Goal: Transaction & Acquisition: Purchase product/service

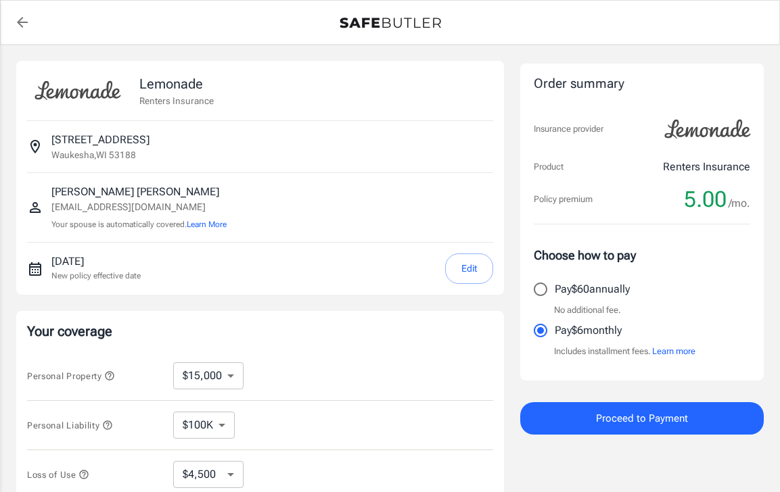
select select "15000"
select select "500"
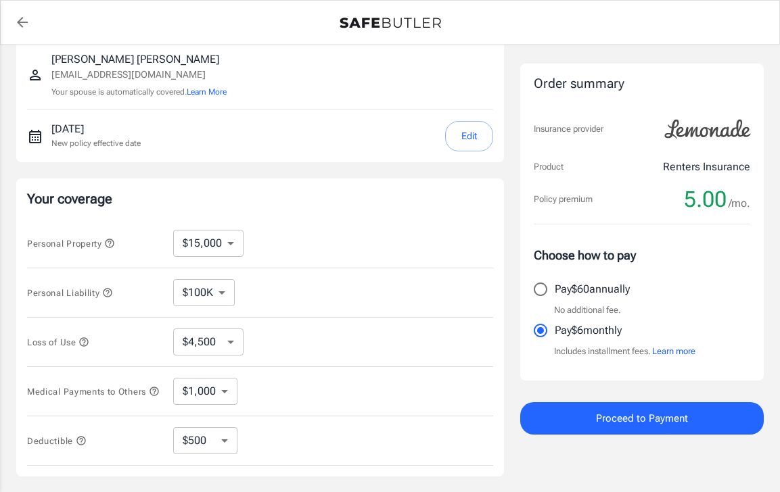
scroll to position [140, 0]
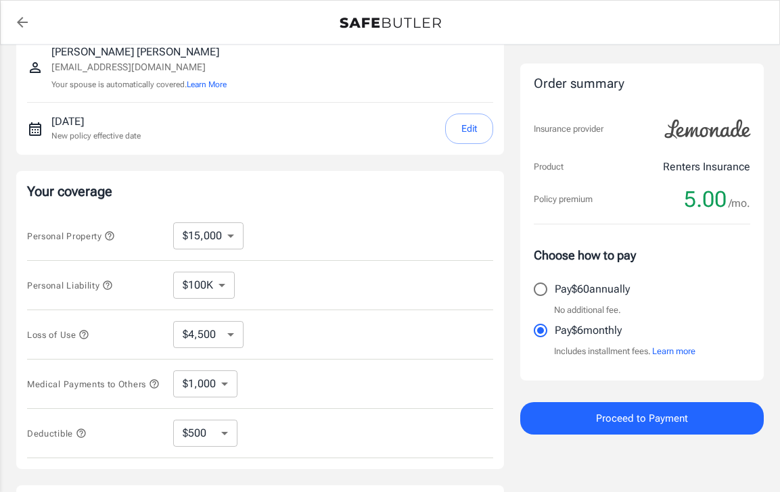
click at [232, 234] on select "$10,000 $15,000 $20,000 $25,000 $30,000 $40,000 $50,000 $100K $150K $200K $250K" at bounding box center [208, 236] width 70 height 27
select select "100000"
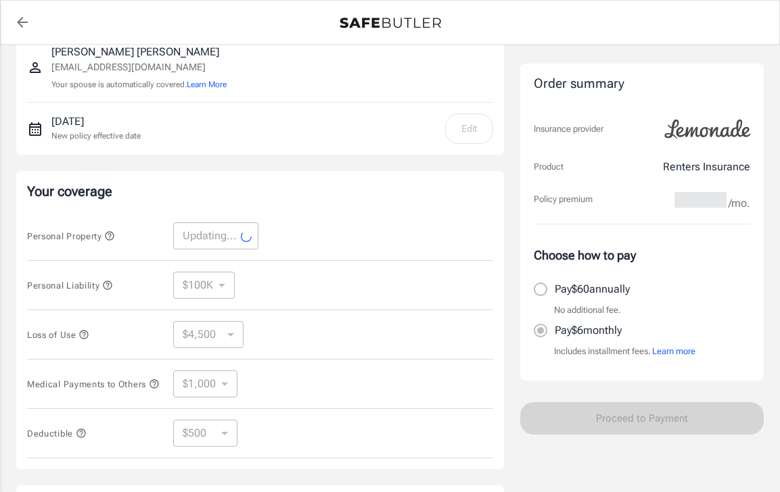
select select "100000"
select select "30000"
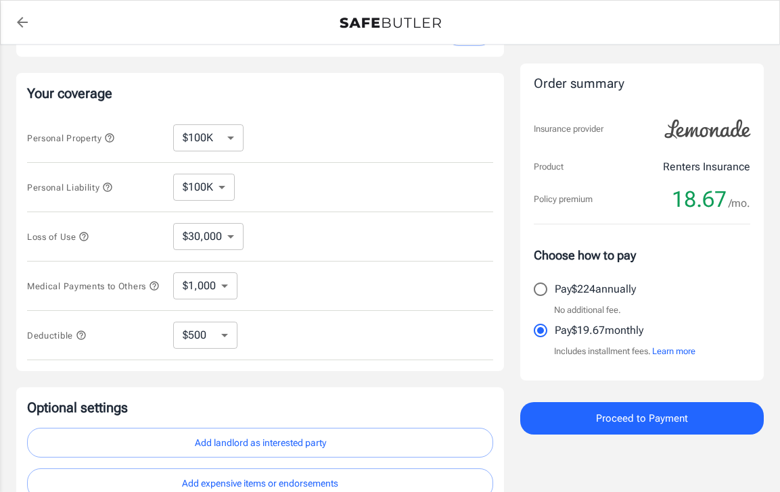
scroll to position [248, 0]
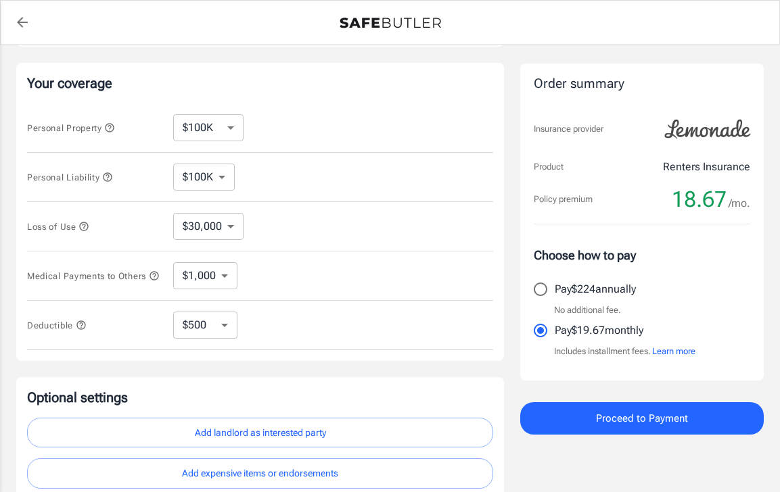
click at [225, 328] on select "$250 $500 $1,000 $2,500" at bounding box center [205, 325] width 64 height 27
select select "250"
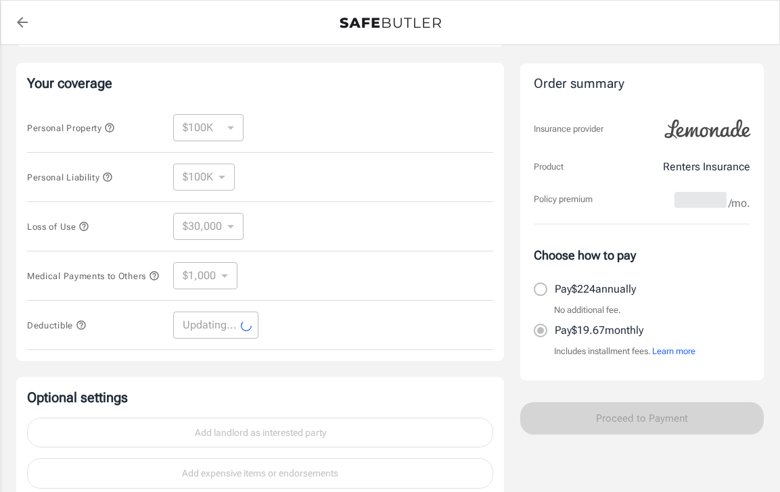
select select "250"
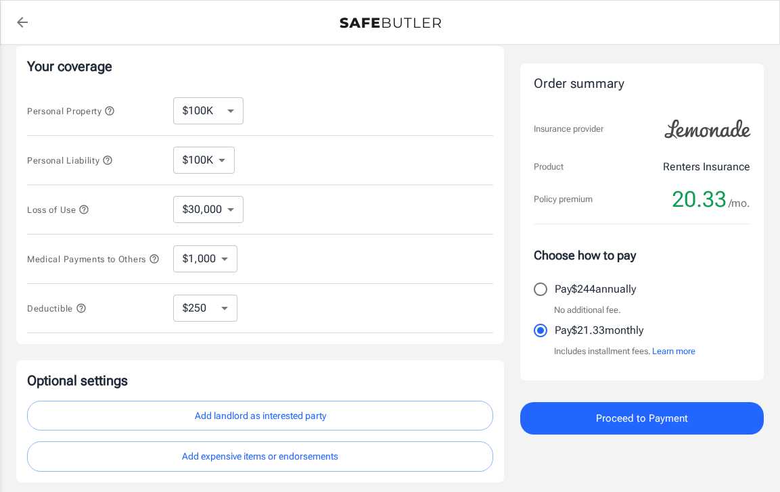
scroll to position [362, 0]
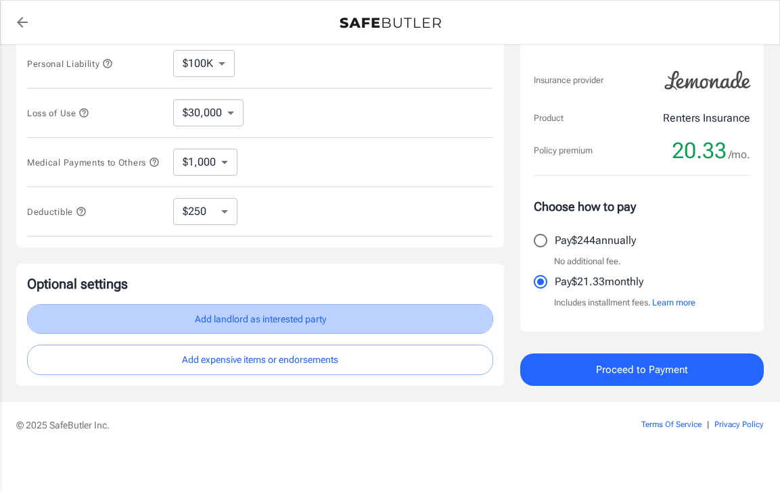
click at [275, 324] on button "Add landlord as interested party" at bounding box center [260, 319] width 466 height 30
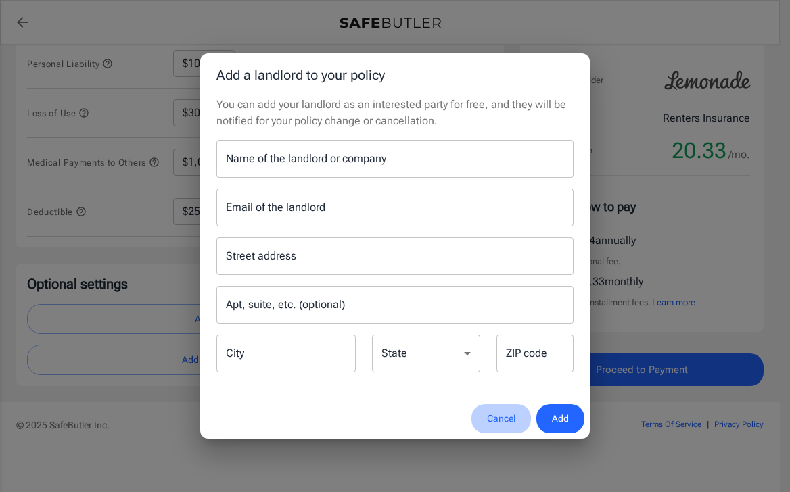
click at [507, 421] on button "Cancel" at bounding box center [501, 418] width 60 height 29
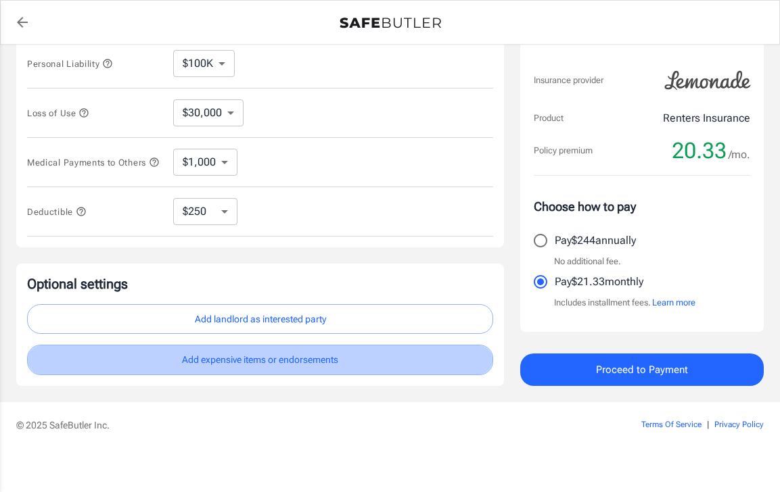
click at [271, 366] on button "Add expensive items or endorsements" at bounding box center [260, 360] width 466 height 30
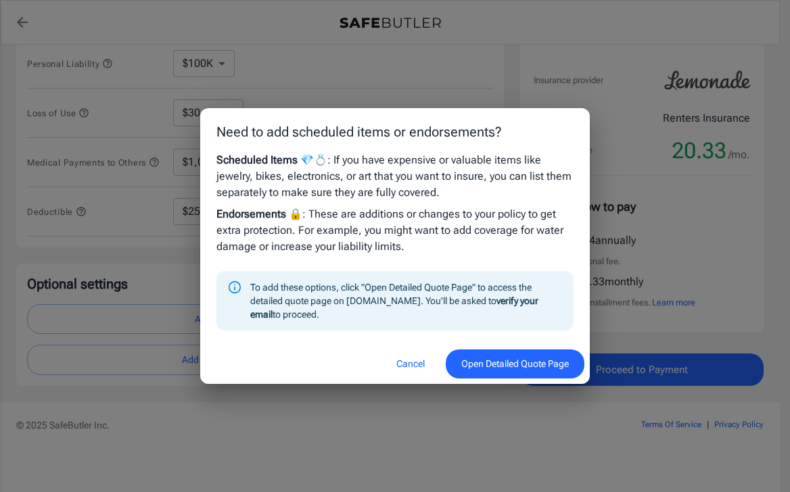
click at [405, 364] on button "Cancel" at bounding box center [411, 364] width 60 height 29
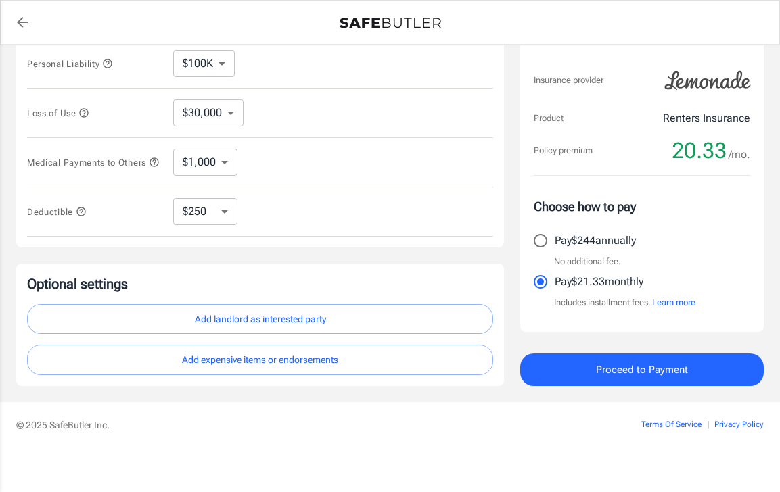
click at [231, 112] on select "$30,000 $39,000 $51,000 $63,000 $78,000 $99,000 $123K $153K $189K $198K" at bounding box center [208, 112] width 70 height 27
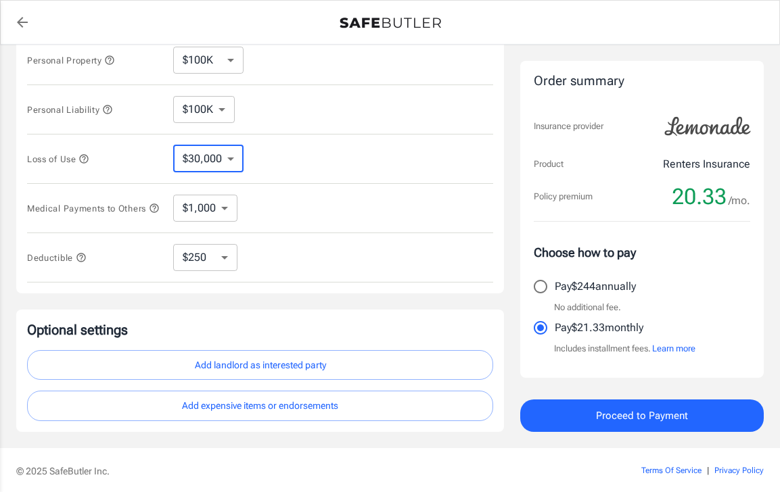
scroll to position [283, 0]
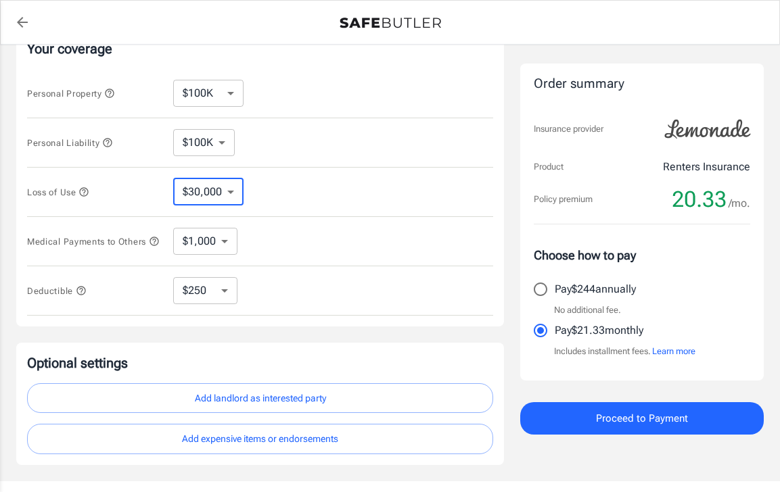
click at [221, 141] on select "$100K $200K $300K $400K $500K $1M" at bounding box center [204, 142] width 62 height 27
click at [173, 129] on select "$100K $200K $300K $400K $500K $1M" at bounding box center [204, 142] width 62 height 27
click at [233, 92] on select "$10,000 $15,000 $20,000 $25,000 $30,000 $40,000 $50,000 $100K $150K $200K $250K" at bounding box center [208, 93] width 70 height 27
click at [173, 80] on select "$10,000 $15,000 $20,000 $25,000 $30,000 $40,000 $50,000 $100K $150K $200K $250K" at bounding box center [208, 93] width 70 height 27
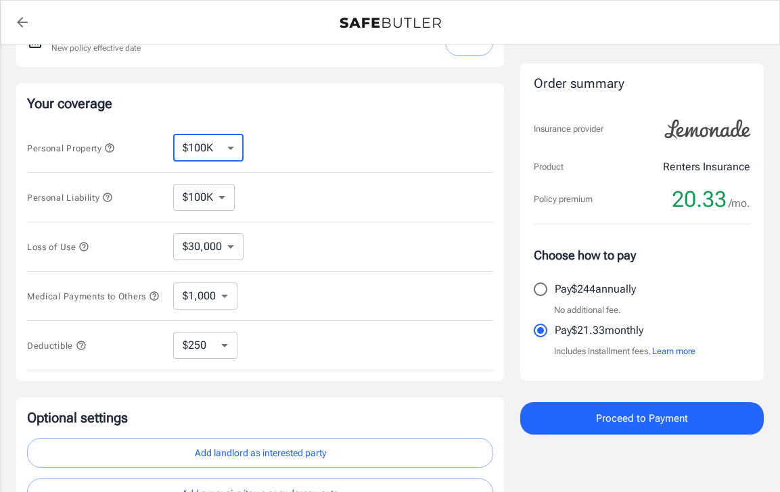
scroll to position [112, 0]
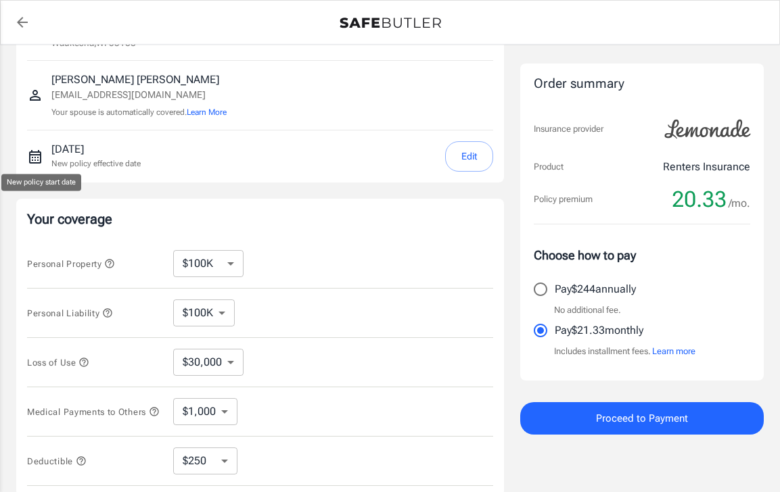
click at [35, 156] on icon "New policy start date" at bounding box center [35, 157] width 12 height 14
click at [472, 156] on button "Edit" at bounding box center [469, 156] width 48 height 30
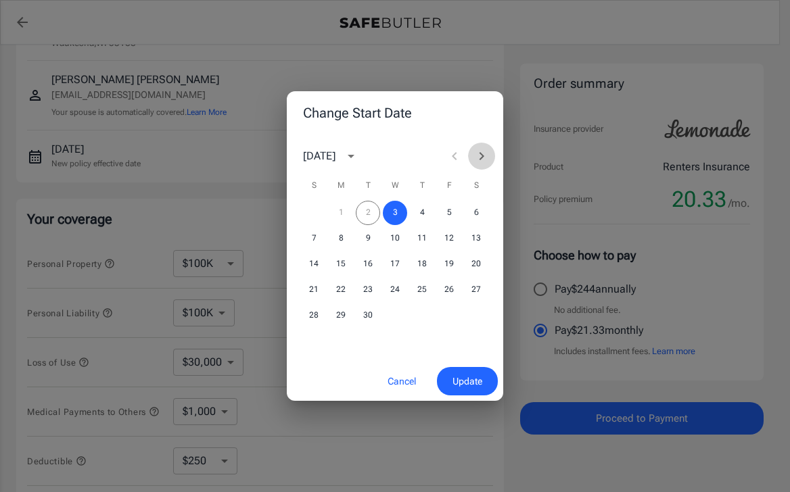
click at [484, 156] on icon "Next month" at bounding box center [481, 156] width 16 height 16
click at [482, 158] on icon "Next month" at bounding box center [481, 156] width 16 height 16
click at [476, 212] on button "1" at bounding box center [476, 213] width 24 height 24
click at [477, 379] on span "Update" at bounding box center [468, 381] width 30 height 17
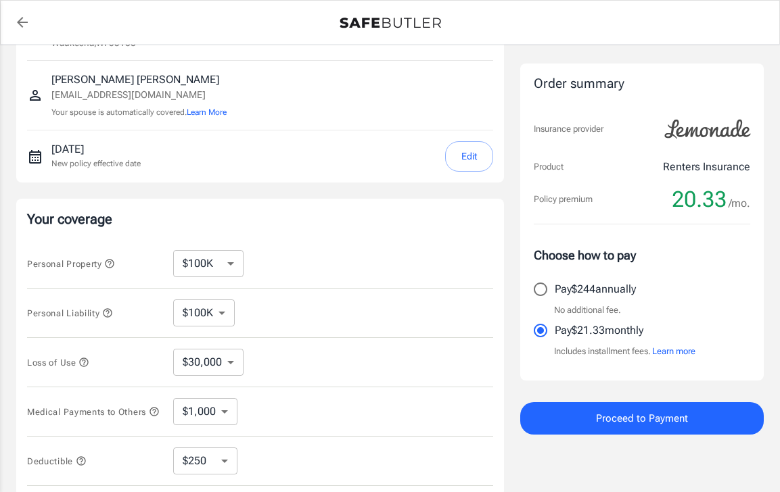
drag, startPoint x: 503, startPoint y: 323, endPoint x: 498, endPoint y: 295, distance: 28.8
click at [499, 298] on div "Your coverage Personal Property $10,000 $15,000 $20,000 $25,000 $30,000 $40,000…" at bounding box center [260, 348] width 488 height 298
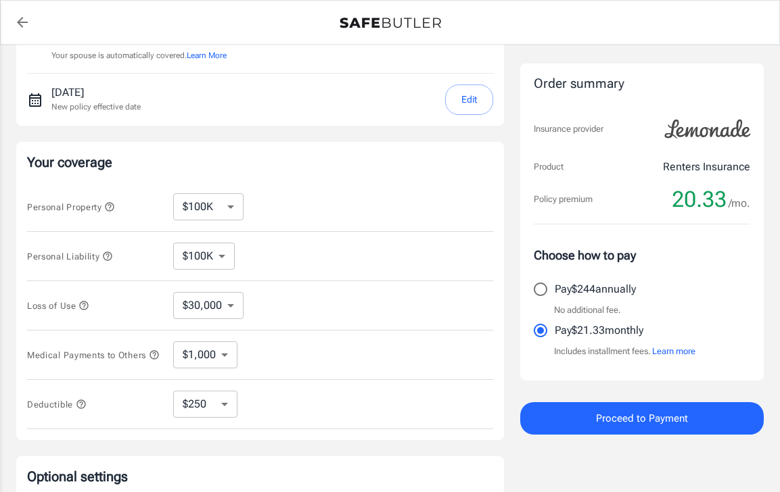
scroll to position [171, 0]
